Goal: Find specific page/section: Find specific page/section

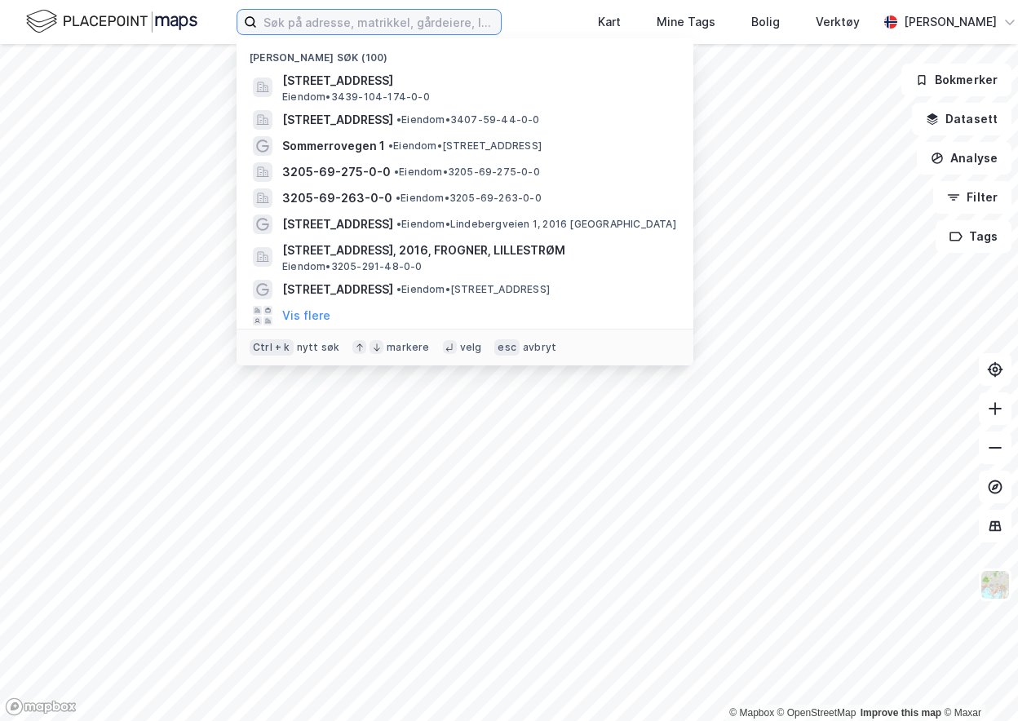
click at [316, 20] on input at bounding box center [379, 22] width 244 height 24
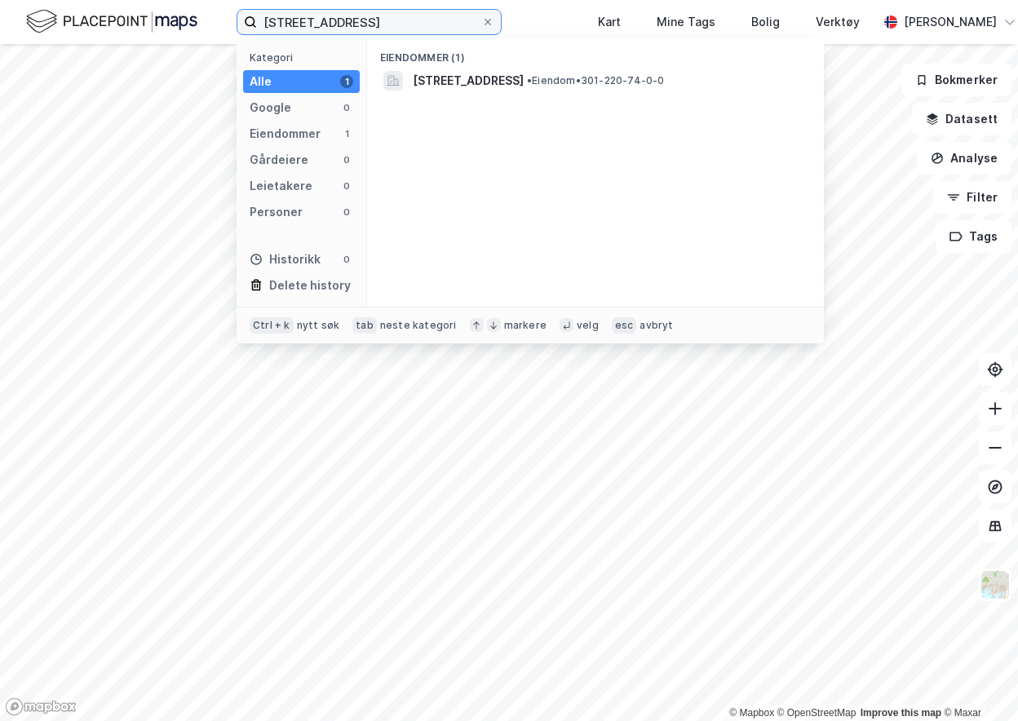
type input "[STREET_ADDRESS]"
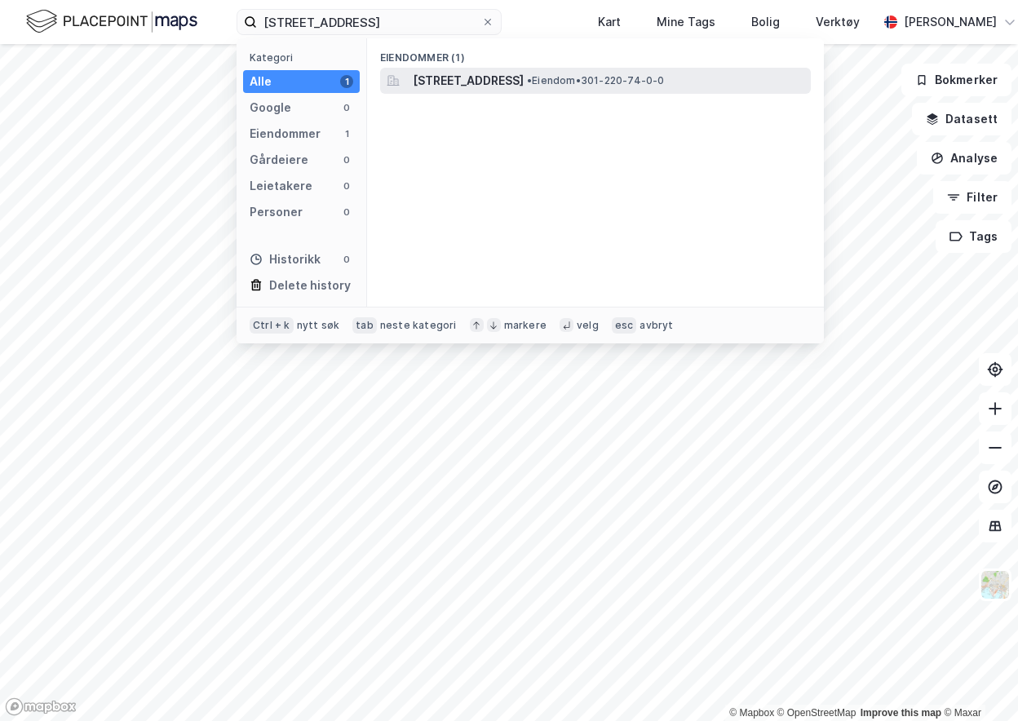
click at [506, 82] on span "[STREET_ADDRESS]" at bounding box center [468, 81] width 111 height 20
